Goal: Entertainment & Leisure: Consume media (video, audio)

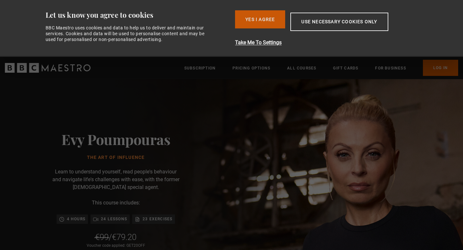
click at [251, 17] on button "Yes I Agree" at bounding box center [260, 19] width 50 height 18
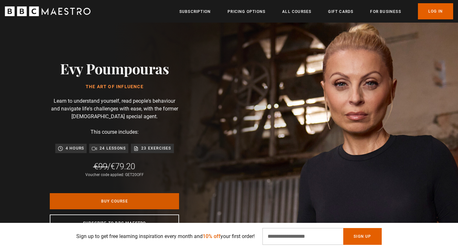
scroll to position [13, 0]
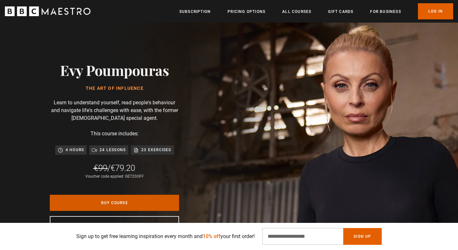
click at [117, 199] on link "Buy Course" at bounding box center [114, 203] width 129 height 16
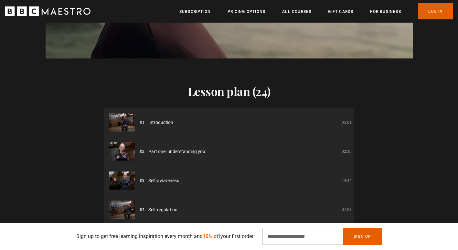
scroll to position [872, 0]
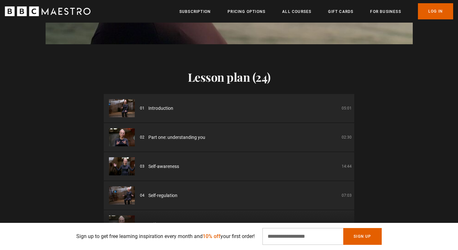
click at [122, 110] on img at bounding box center [122, 108] width 26 height 18
click at [322, 103] on li "01 Introduction 05:01" at bounding box center [229, 108] width 250 height 28
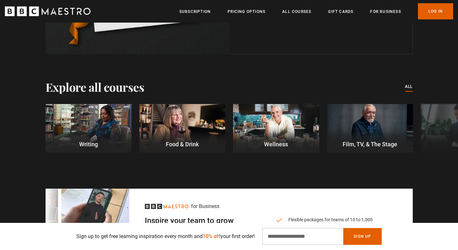
scroll to position [0, 0]
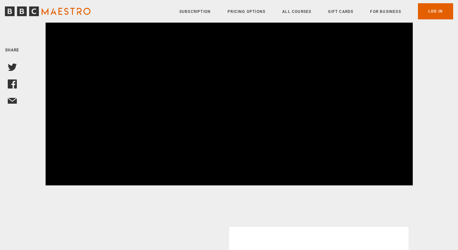
scroll to position [97, 0]
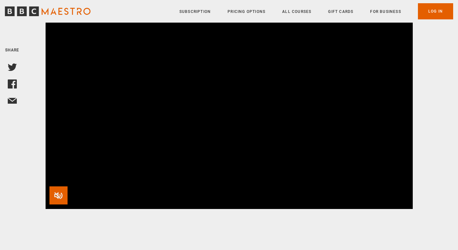
click at [60, 186] on span "Video Player" at bounding box center [58, 195] width 18 height 18
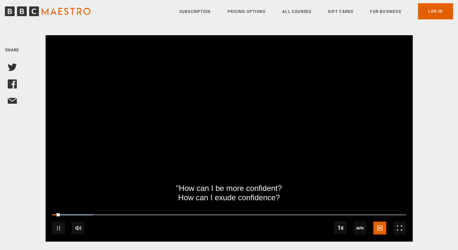
scroll to position [64, 0]
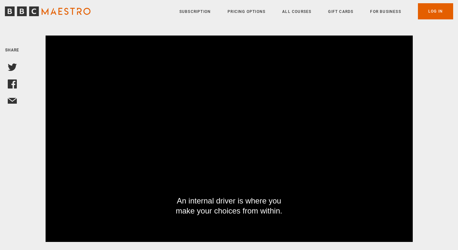
click at [28, 134] on div "Self-confidence with [PERSON_NAME] Discover how to build your confidence by lea…" at bounding box center [229, 110] width 416 height 263
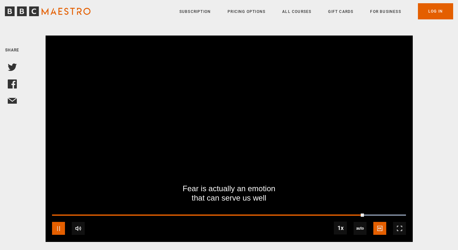
click at [59, 222] on span "Video Player" at bounding box center [58, 228] width 13 height 13
click at [62, 222] on span "Video Player" at bounding box center [58, 228] width 13 height 13
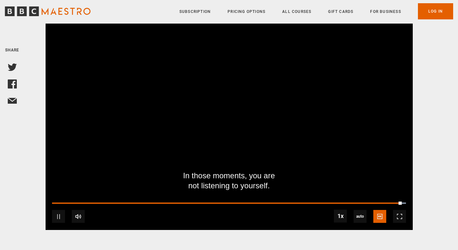
scroll to position [76, 0]
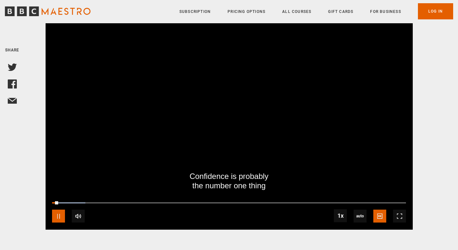
click at [57, 210] on span "Video Player" at bounding box center [58, 216] width 13 height 13
